Goal: Find specific page/section: Find specific page/section

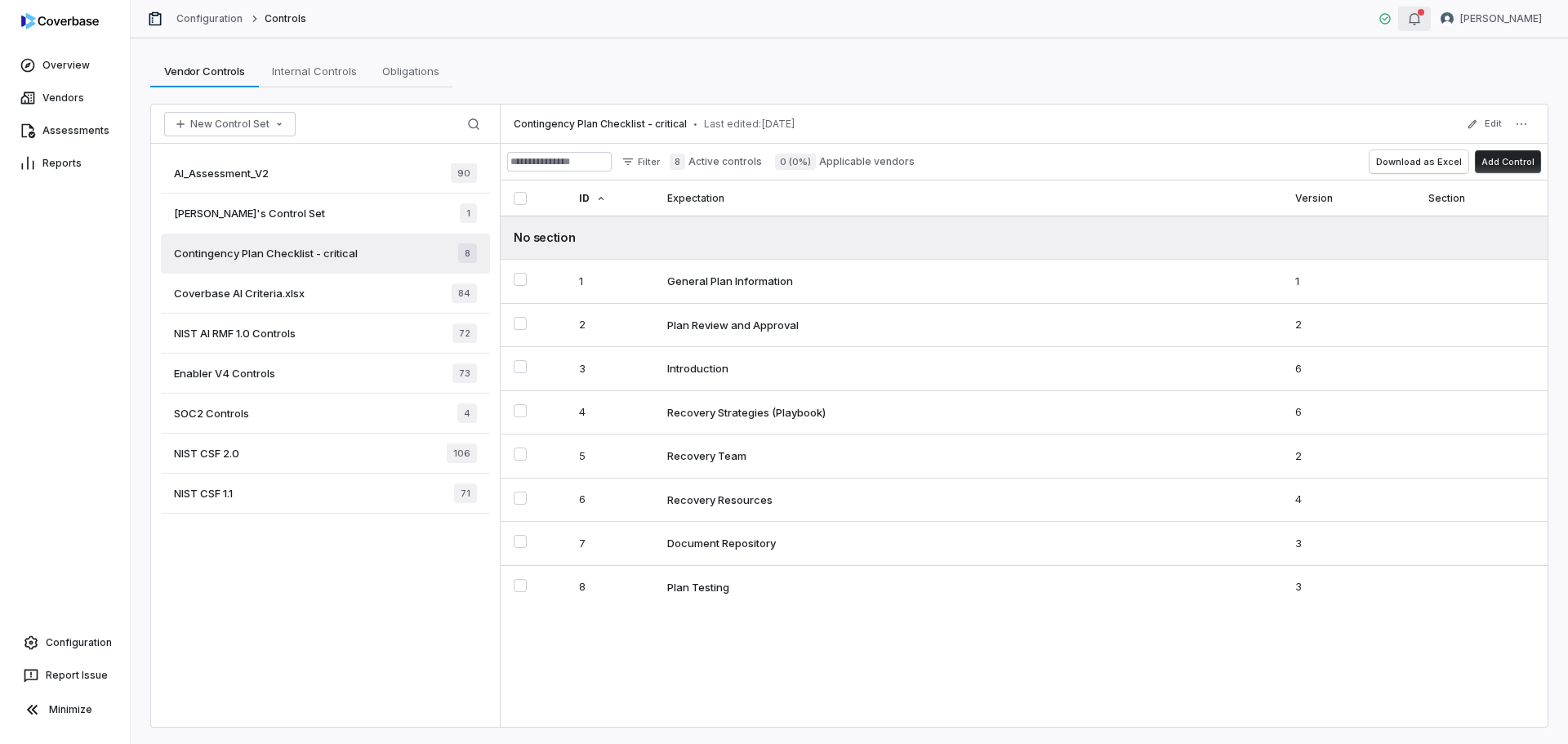
click at [1421, 27] on div "button" at bounding box center [1415, 18] width 13 height 20
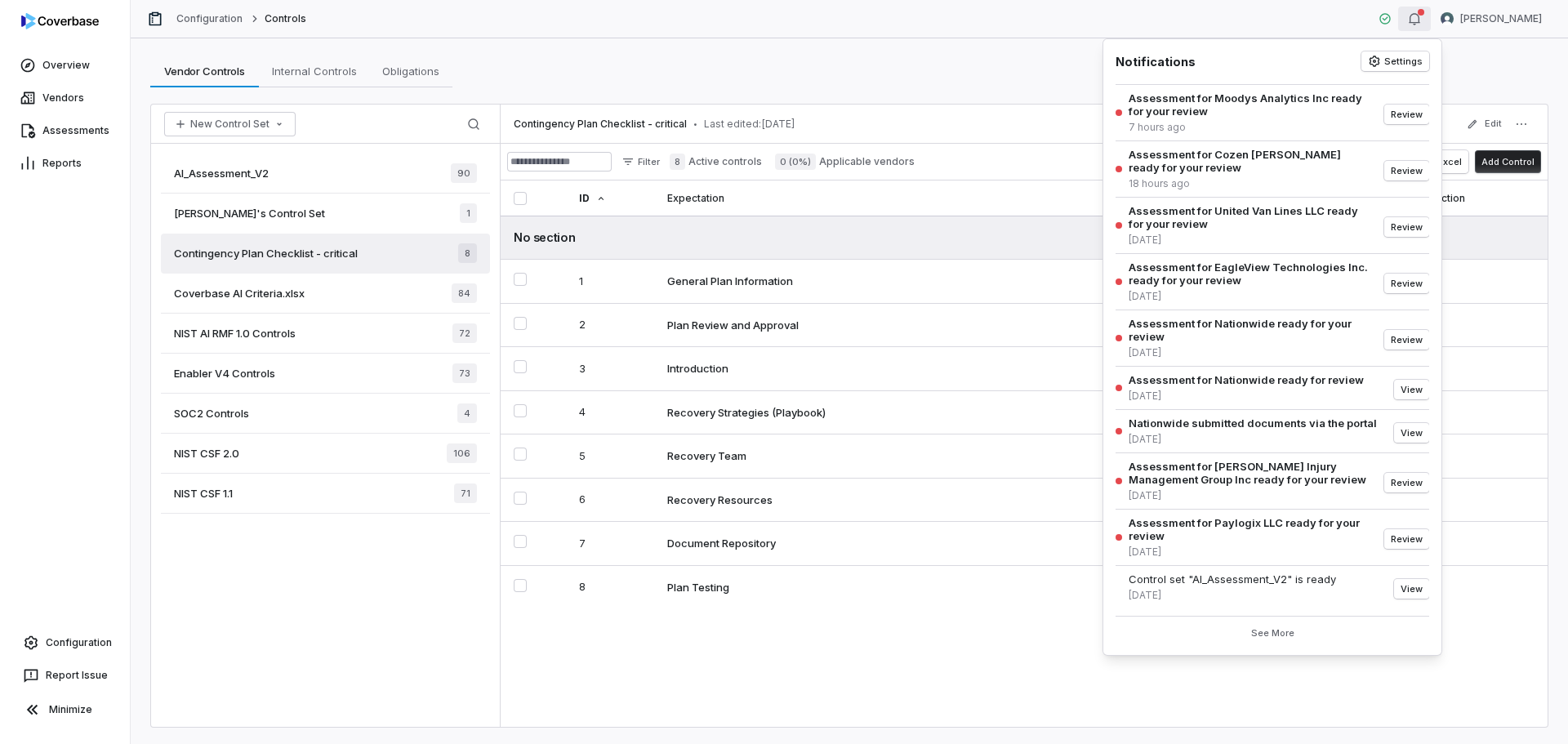
click at [1041, 59] on div "Vendor Controls Vendor Controls Internal Controls Internal Controls Obligations…" at bounding box center [849, 71] width 1398 height 33
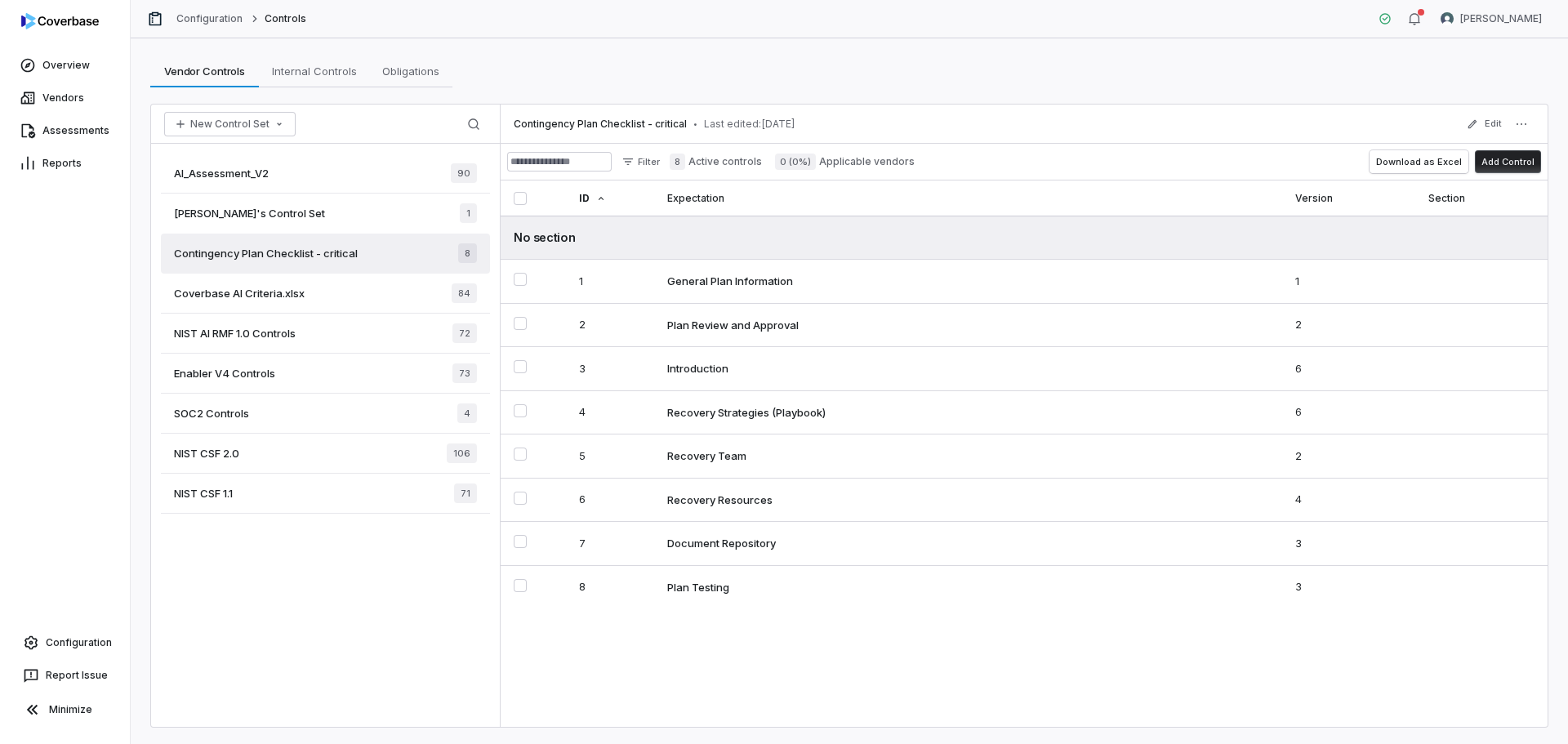
click at [688, 91] on div "Vendor Controls Vendor Controls Internal Controls Internal Controls Obligations…" at bounding box center [849, 391] width 1437 height 705
drag, startPoint x: 642, startPoint y: 127, endPoint x: 787, endPoint y: 127, distance: 145.0
click at [787, 127] on div "Contingency Plan Checklist - critical • Last edited: [DATE]" at bounding box center [654, 124] width 282 height 13
click at [650, 92] on div "Vendor Controls Vendor Controls Internal Controls Internal Controls Obligations…" at bounding box center [849, 391] width 1437 height 705
click at [311, 70] on span "Internal Controls" at bounding box center [315, 71] width 98 height 21
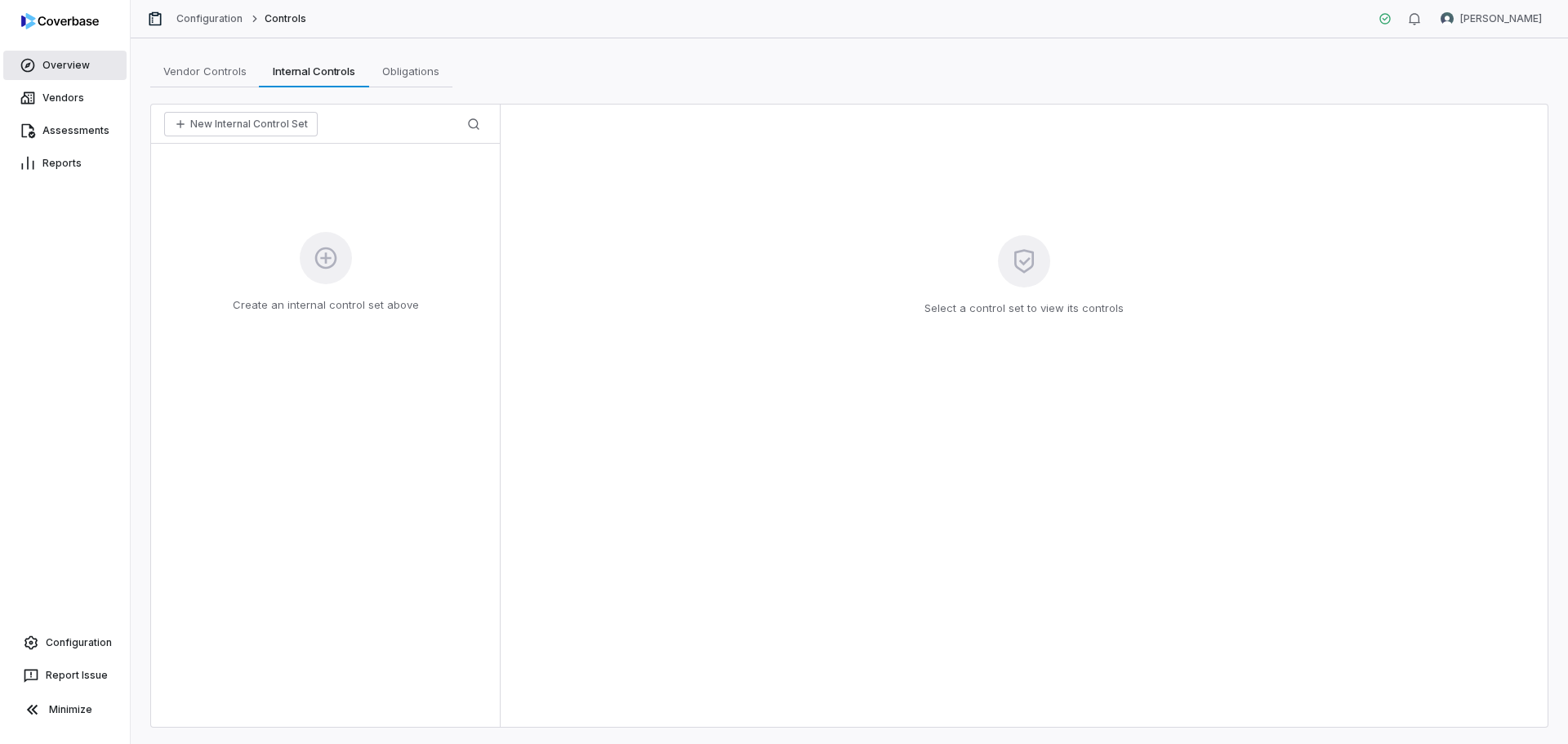
click at [59, 61] on link "Overview" at bounding box center [64, 65] width 123 height 29
